Goal: Information Seeking & Learning: Learn about a topic

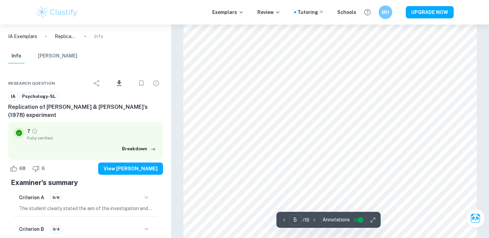
scroll to position [2003, 0]
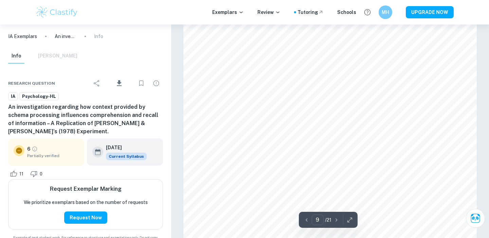
scroll to position [3491, 0]
type input "9"
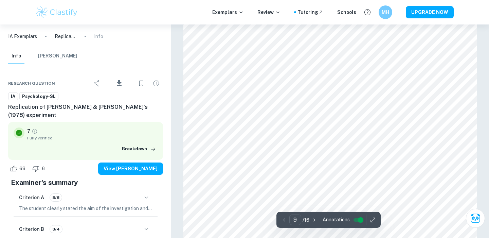
scroll to position [3560, 0]
